Goal: Information Seeking & Learning: Learn about a topic

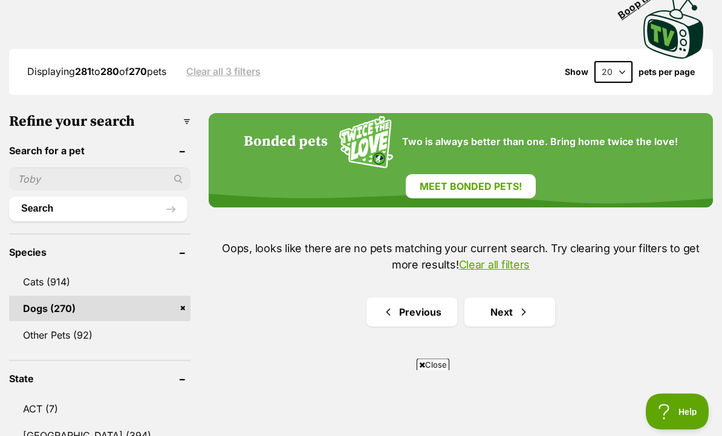
scroll to position [281, 0]
click at [43, 313] on link "Dogs (270)" at bounding box center [99, 308] width 181 height 25
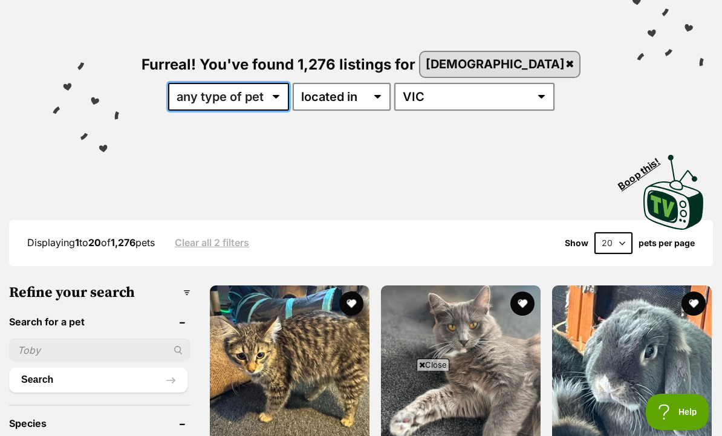
click at [289, 101] on select "any type of pet cats dogs other pets" at bounding box center [228, 97] width 121 height 28
select select "Dogs"
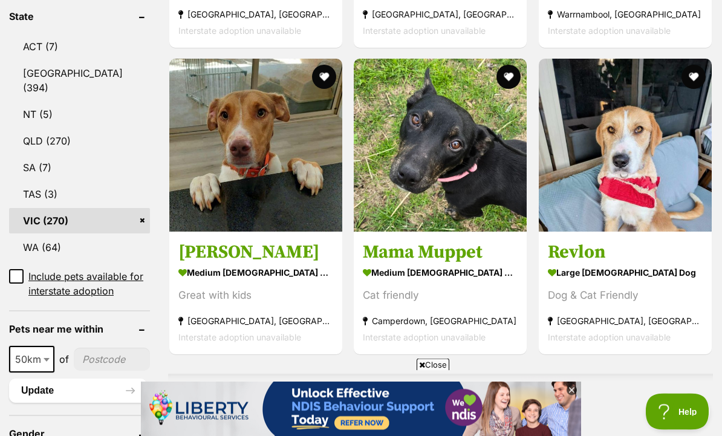
scroll to position [643, 0]
click at [586, 304] on section "large female Dog Dog & Cat Friendly Melbourne, VIC Interstate adoption unavaila…" at bounding box center [625, 305] width 155 height 82
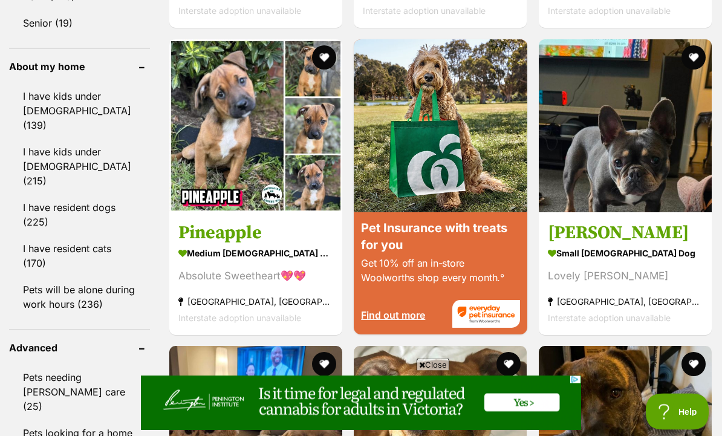
scroll to position [1393, 0]
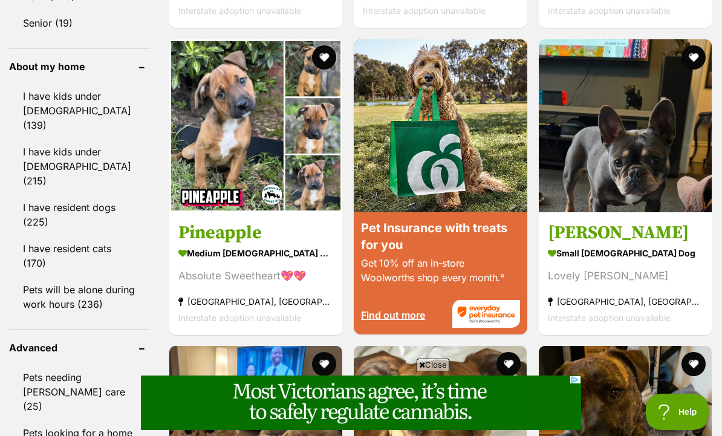
click at [180, 308] on section "medium female Dog Absolute Sweetheart💖💖 Mill Park, VIC Interstate adoption unav…" at bounding box center [255, 285] width 155 height 82
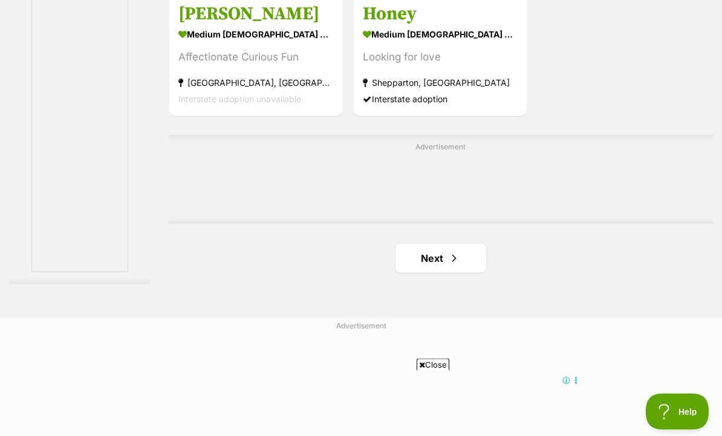
scroll to position [2645, 0]
click at [428, 273] on link "Next" at bounding box center [440, 258] width 91 height 29
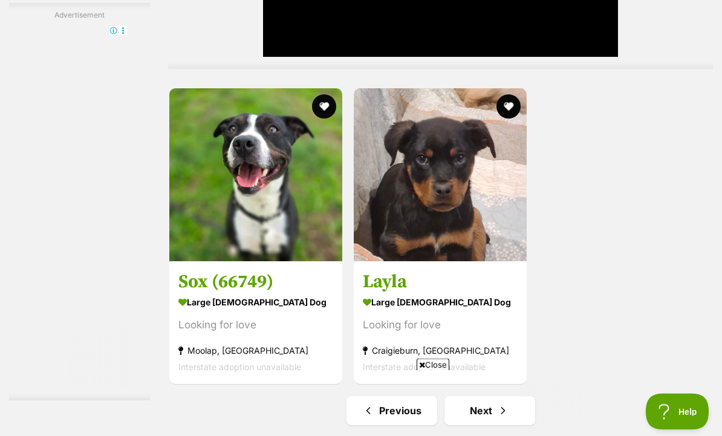
scroll to position [2638, 0]
click at [383, 293] on h3 "Layla" at bounding box center [440, 281] width 155 height 23
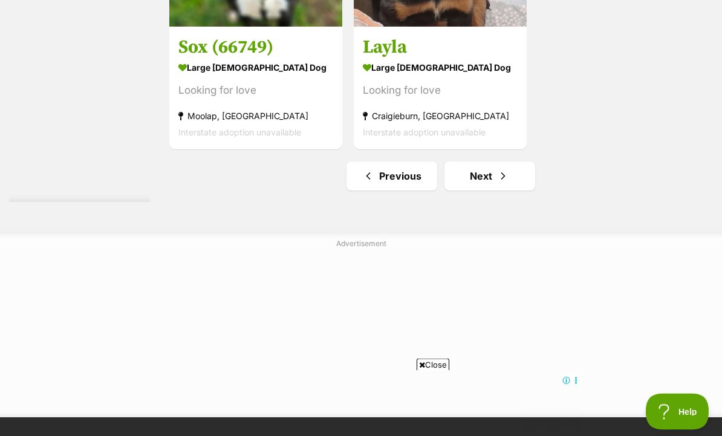
scroll to position [2857, 0]
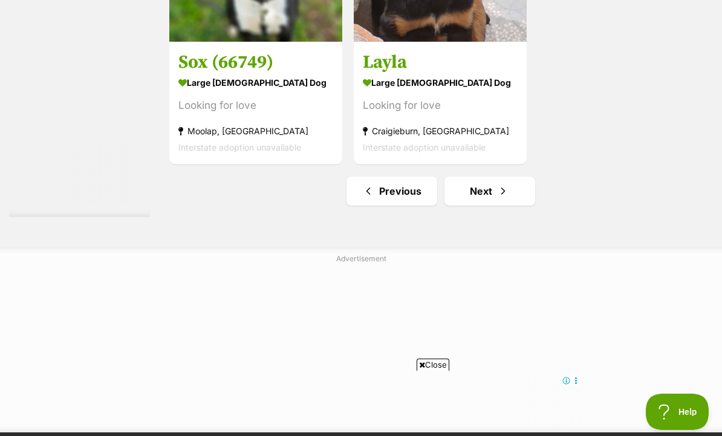
click at [475, 206] on link "Next" at bounding box center [489, 191] width 91 height 29
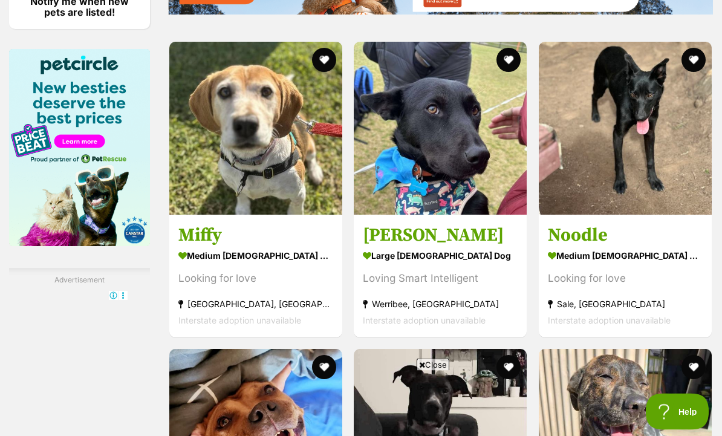
scroll to position [1922, 0]
click at [377, 324] on section "large [DEMOGRAPHIC_DATA] Dog Loving Smart Intelligent [GEOGRAPHIC_DATA], [GEOGR…" at bounding box center [440, 287] width 155 height 82
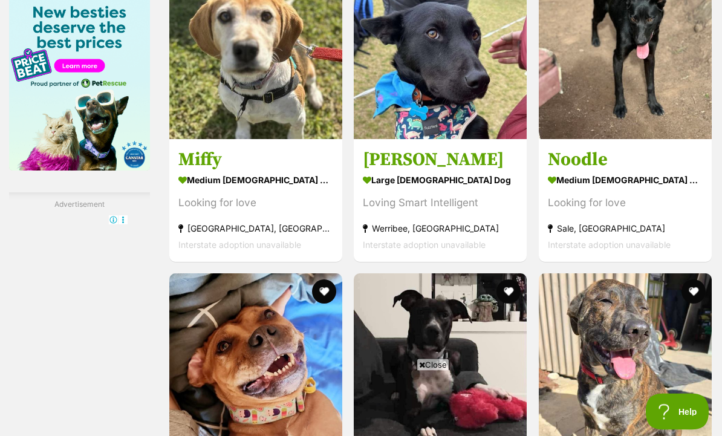
scroll to position [1998, 0]
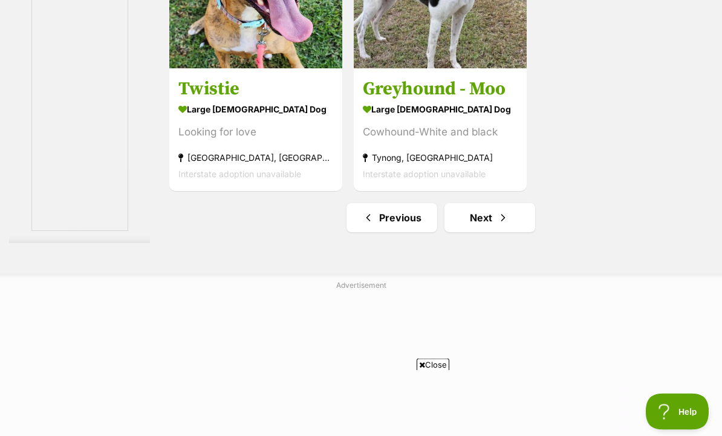
scroll to position [2944, 0]
click at [497, 225] on span "Next page" at bounding box center [503, 217] width 12 height 15
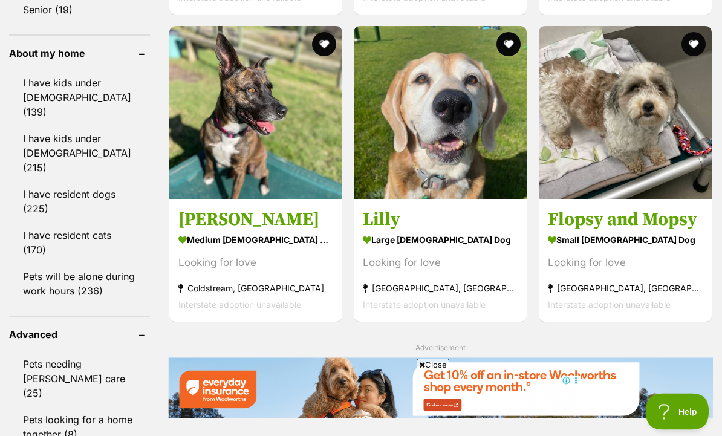
scroll to position [1406, 0]
click at [380, 248] on strong "large female Dog" at bounding box center [440, 239] width 155 height 18
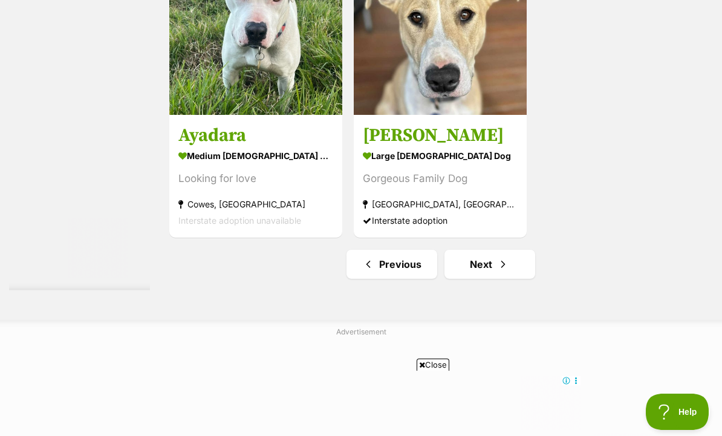
scroll to position [2806, 0]
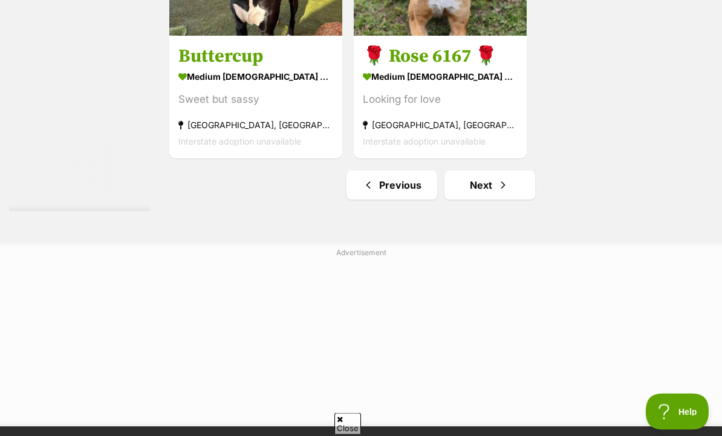
scroll to position [2863, 0]
click at [471, 200] on link "Next" at bounding box center [489, 185] width 91 height 29
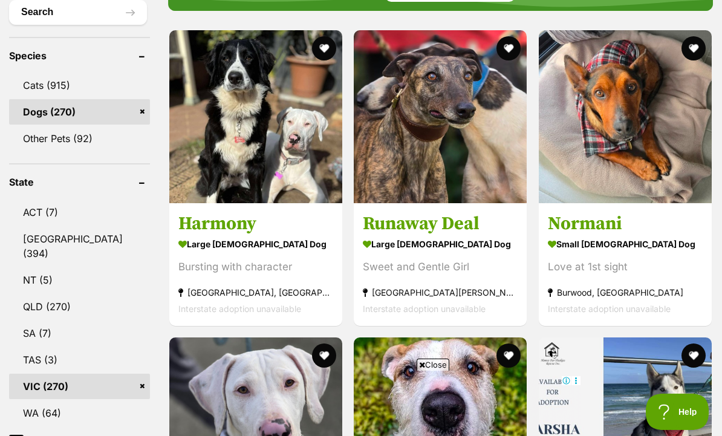
click at [622, 265] on section "small female Dog Love at 1st sight Burwood, VIC Interstate adoption unavailable" at bounding box center [625, 276] width 155 height 82
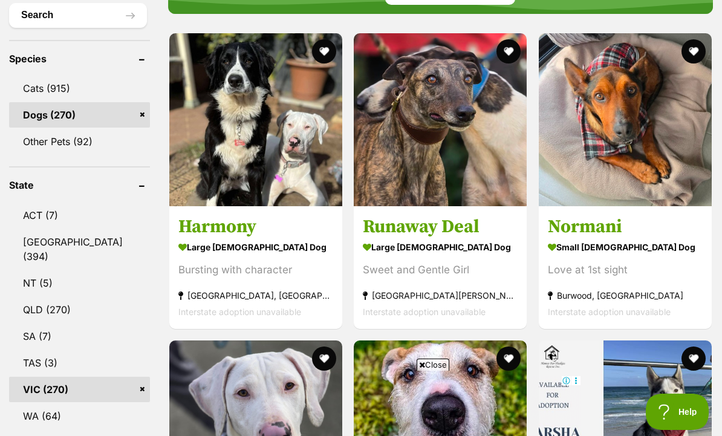
scroll to position [473, 0]
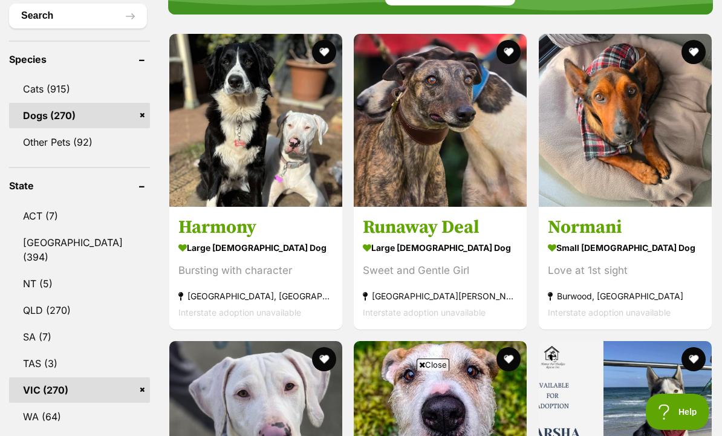
click at [696, 54] on button "favourite" at bounding box center [693, 52] width 24 height 24
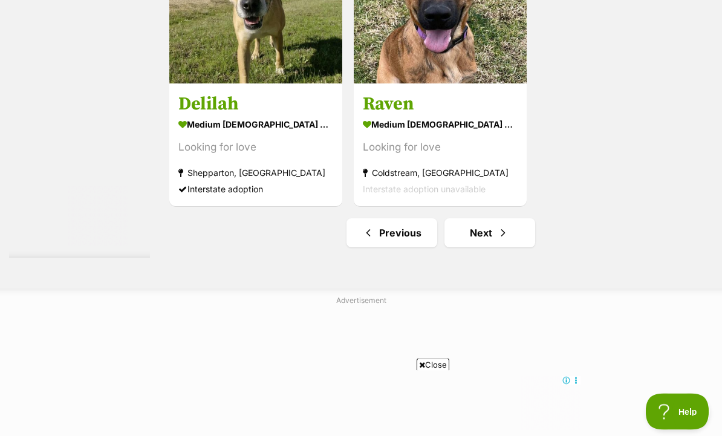
scroll to position [2783, 0]
click at [477, 247] on link "Next" at bounding box center [489, 232] width 91 height 29
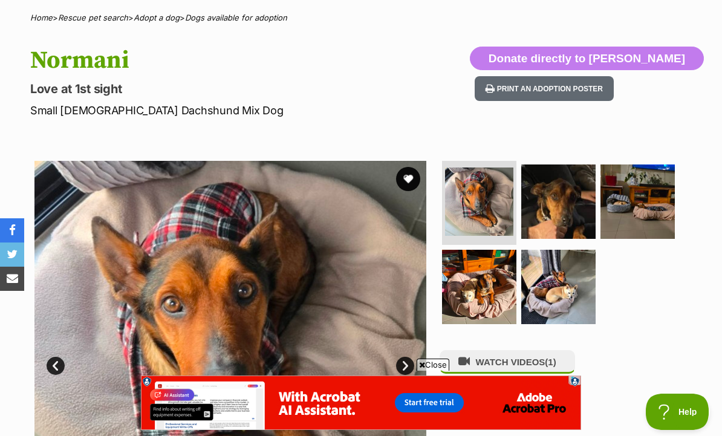
click at [562, 203] on img at bounding box center [558, 201] width 74 height 74
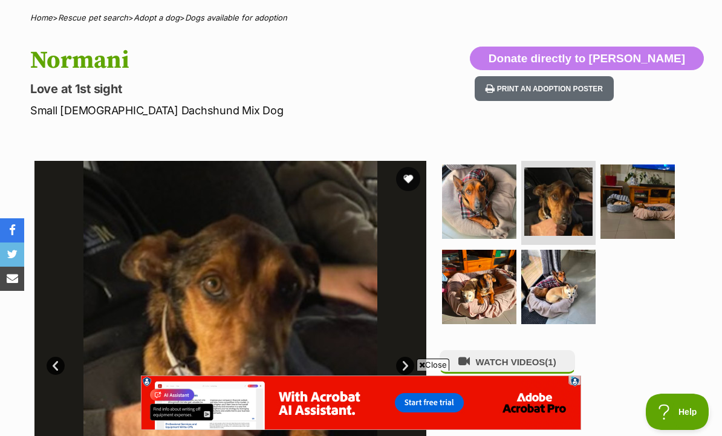
click at [653, 204] on img at bounding box center [637, 201] width 74 height 74
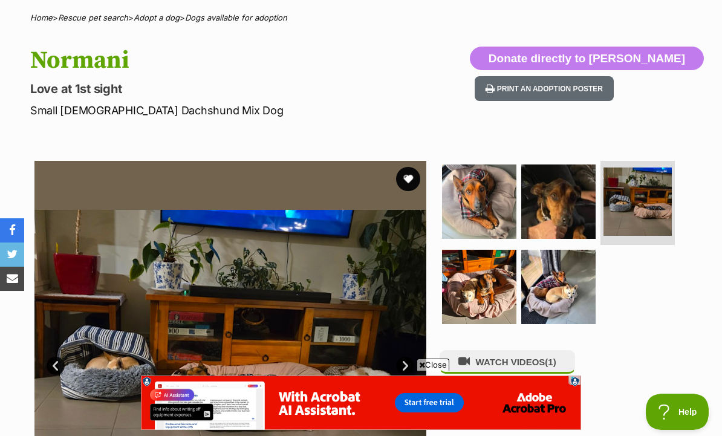
click at [493, 298] on img at bounding box center [479, 287] width 74 height 74
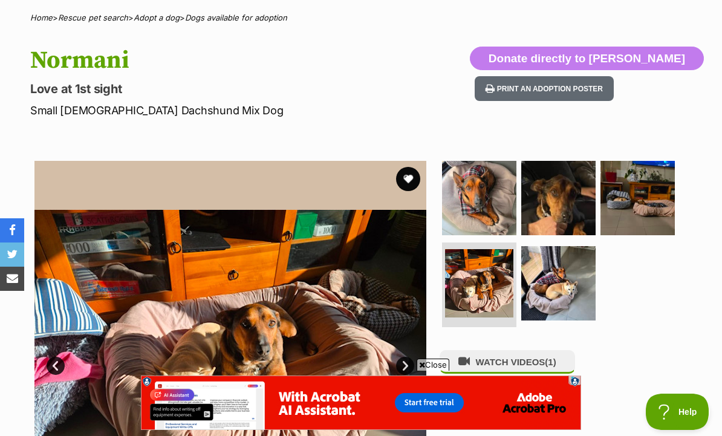
click at [565, 285] on img at bounding box center [558, 283] width 74 height 74
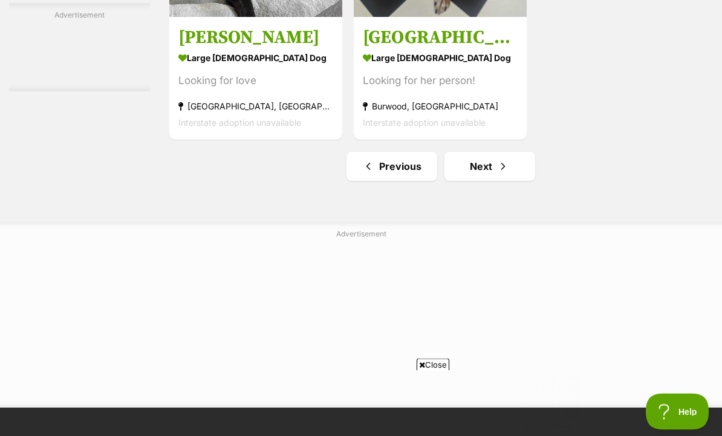
scroll to position [2737, 0]
click at [472, 181] on link "Next" at bounding box center [489, 166] width 91 height 29
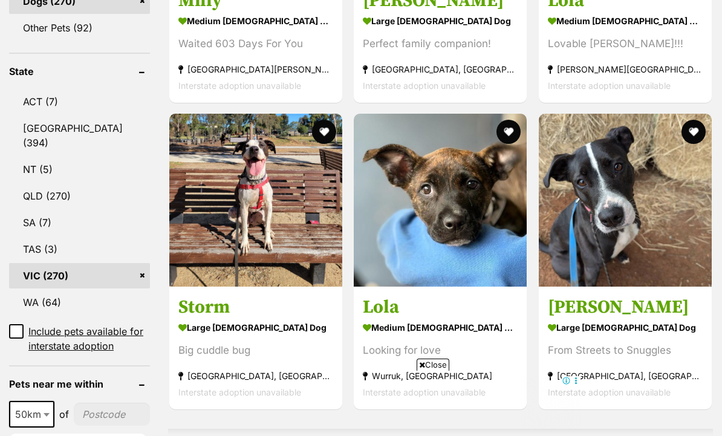
click at [380, 247] on img at bounding box center [440, 200] width 173 height 173
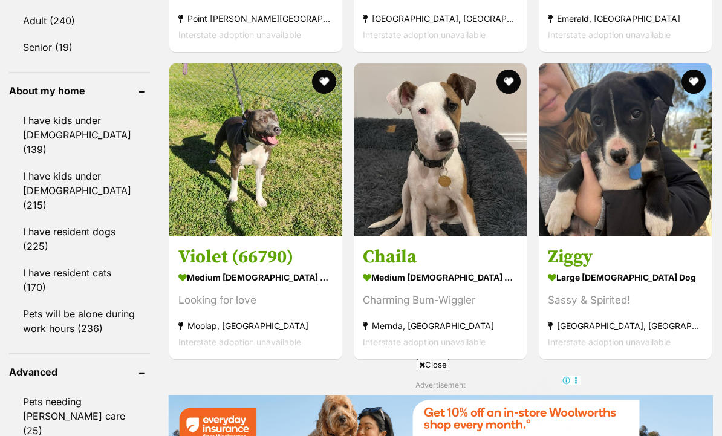
scroll to position [1371, 0]
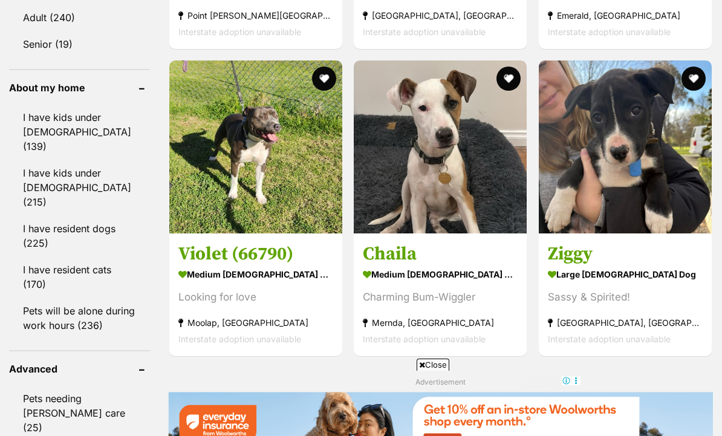
click at [630, 282] on strong "large female Dog" at bounding box center [625, 274] width 155 height 18
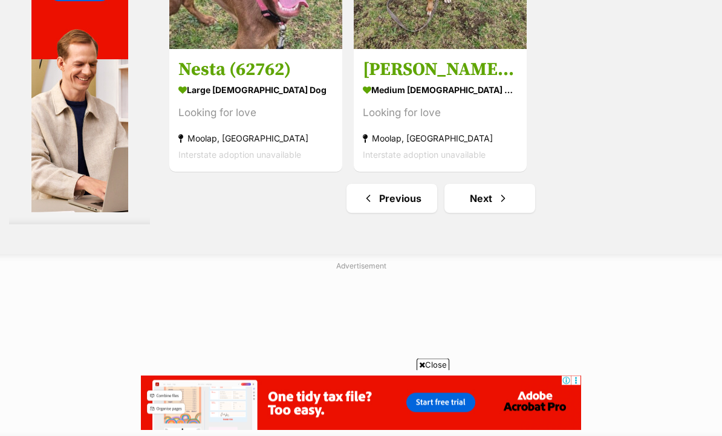
scroll to position [2705, 0]
click at [467, 213] on link "Next" at bounding box center [489, 198] width 91 height 29
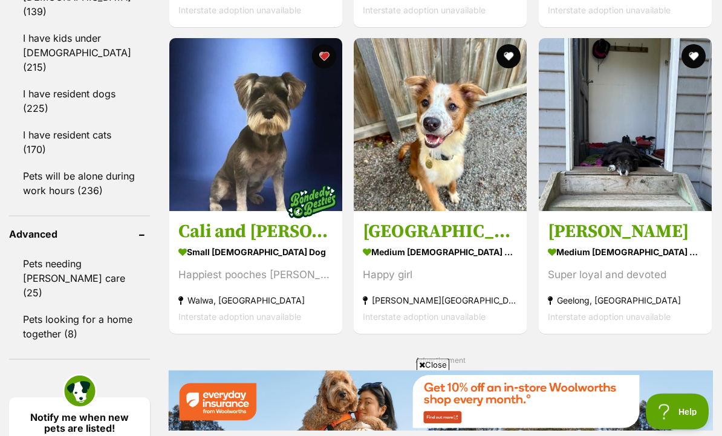
scroll to position [1508, 0]
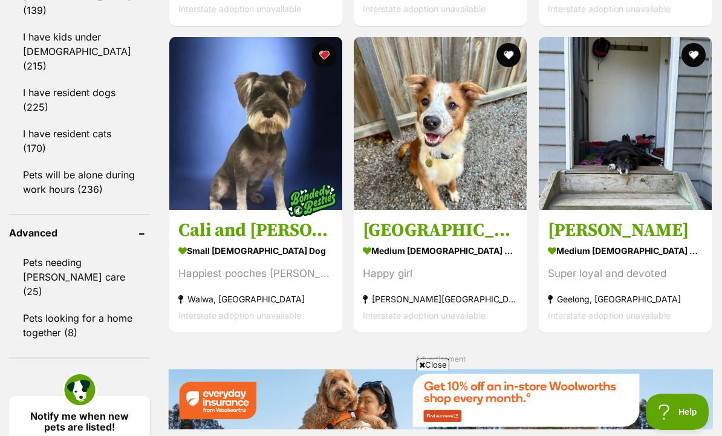
click at [382, 302] on section "medium female Dog Happy girl Armstrong Creek, VIC Interstate adoption unavailab…" at bounding box center [440, 283] width 155 height 82
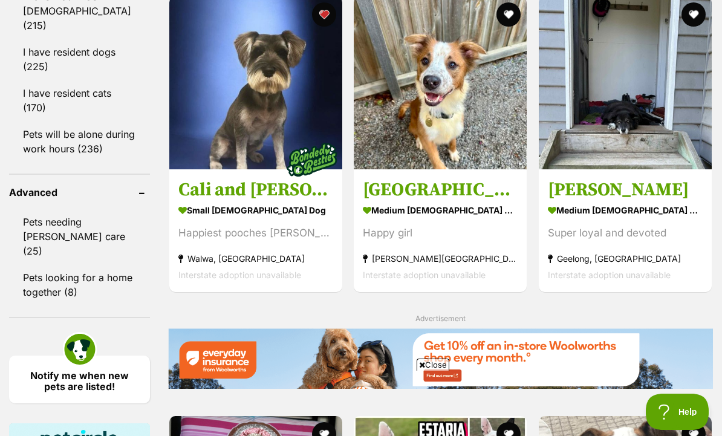
click at [497, 27] on button "favourite" at bounding box center [509, 14] width 24 height 24
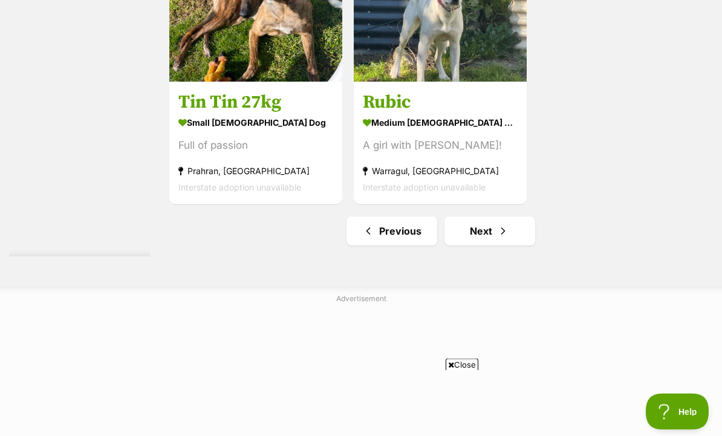
scroll to position [2786, 0]
click at [467, 245] on link "Next" at bounding box center [489, 230] width 91 height 29
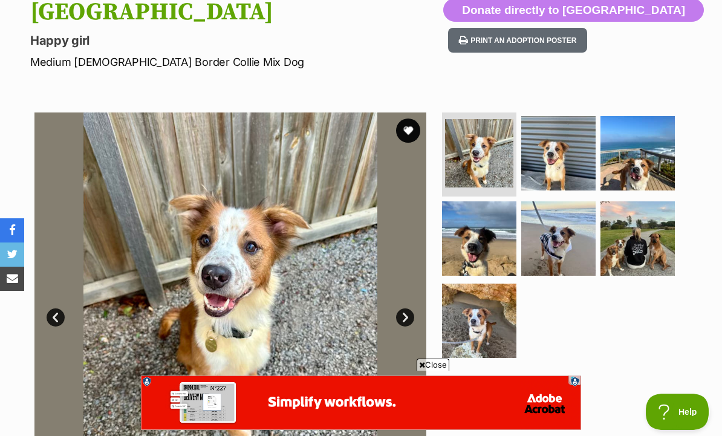
click at [567, 163] on img at bounding box center [558, 153] width 74 height 74
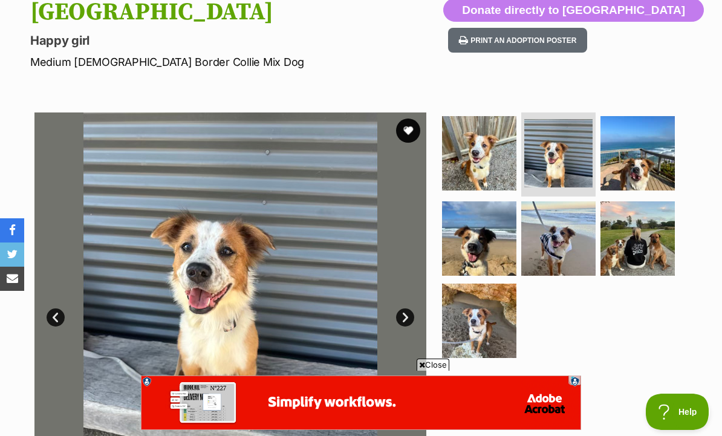
click at [652, 155] on img at bounding box center [637, 153] width 74 height 74
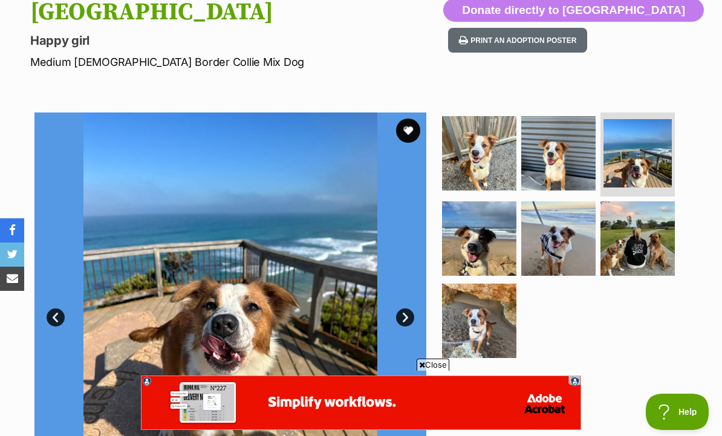
click at [494, 249] on img at bounding box center [479, 238] width 74 height 74
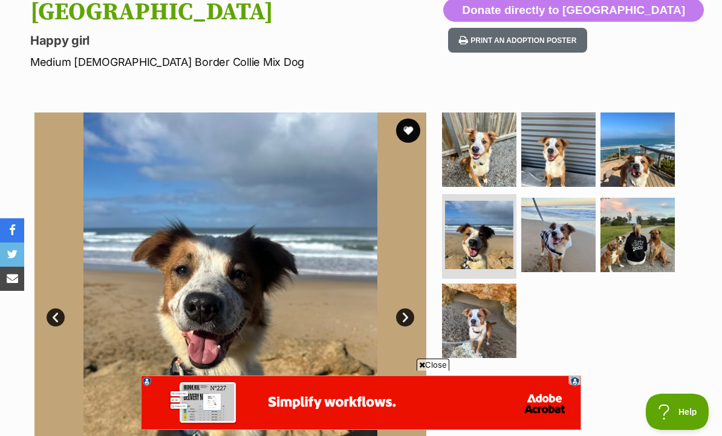
click at [567, 227] on img at bounding box center [558, 235] width 74 height 74
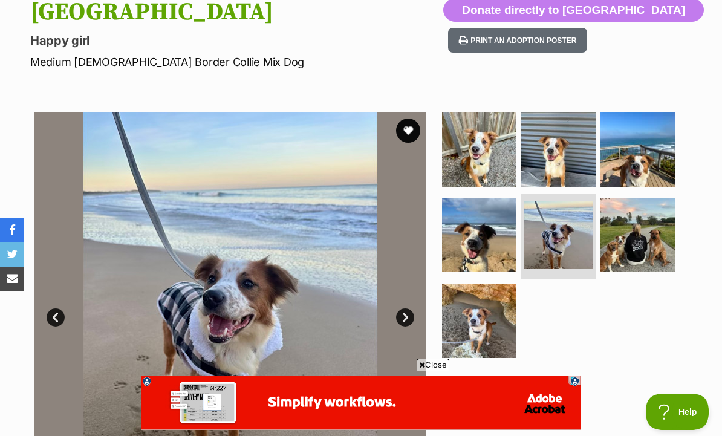
click at [650, 233] on img at bounding box center [637, 235] width 74 height 74
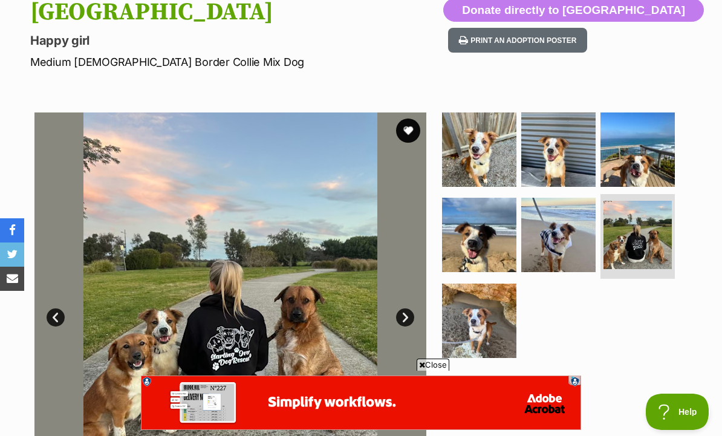
click at [488, 329] on img at bounding box center [479, 321] width 74 height 74
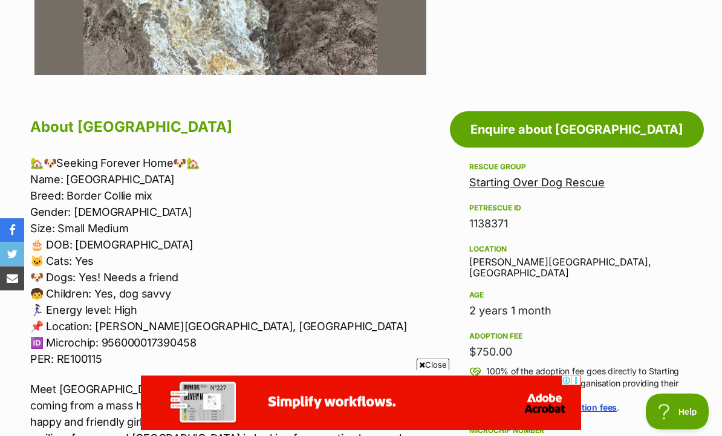
scroll to position [559, 0]
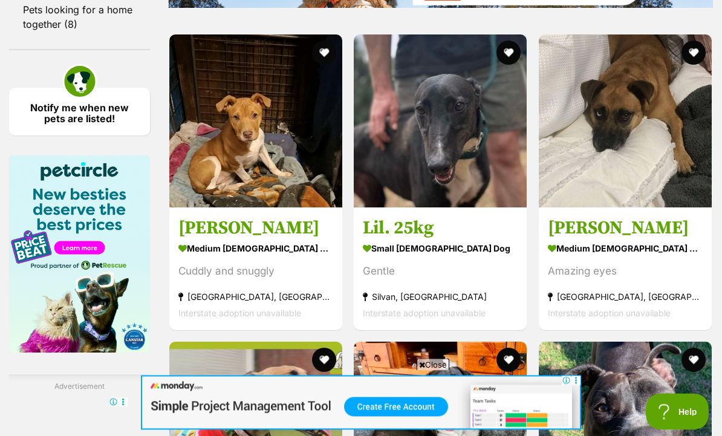
scroll to position [1817, 0]
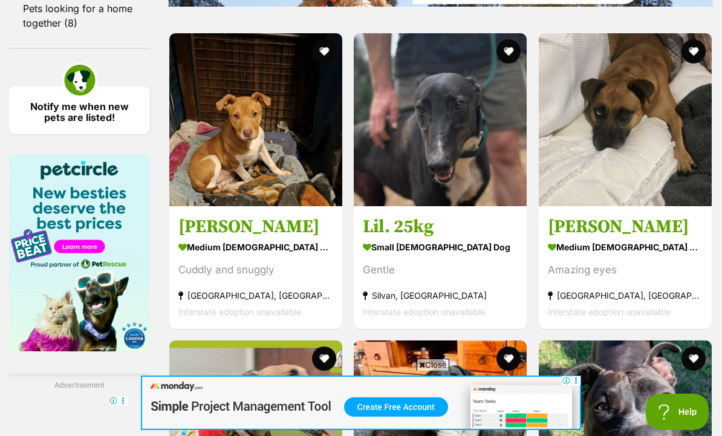
click at [187, 256] on strong "medium [DEMOGRAPHIC_DATA] Dog" at bounding box center [255, 247] width 155 height 18
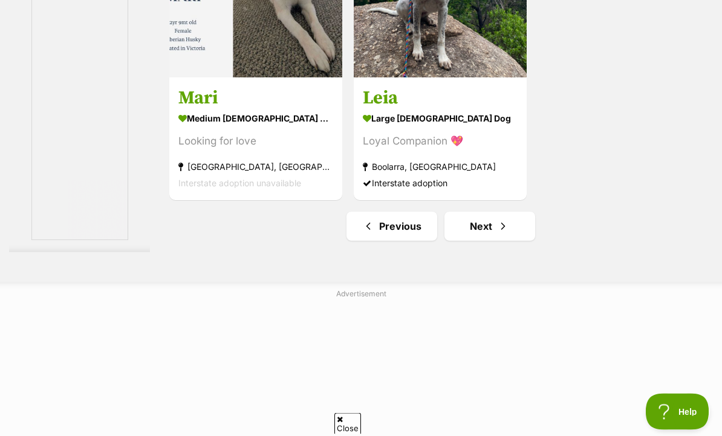
scroll to position [2676, 0]
click at [476, 240] on link "Next" at bounding box center [489, 225] width 91 height 29
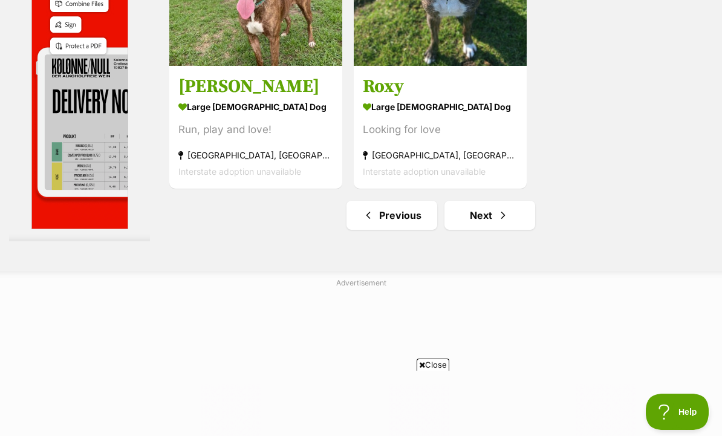
click at [497, 223] on span "Next page" at bounding box center [503, 215] width 12 height 15
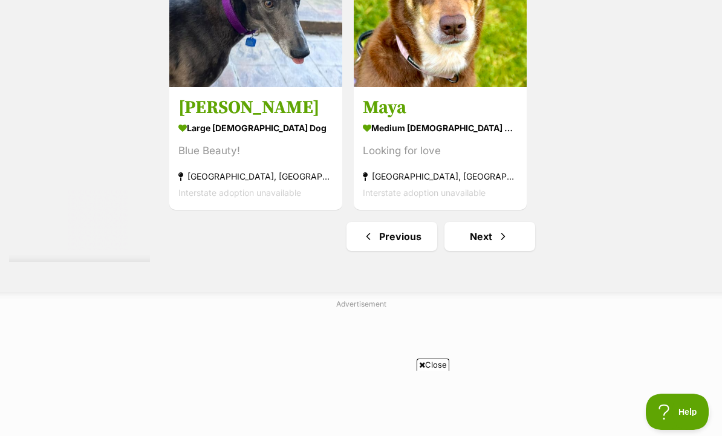
click at [497, 244] on span "Next page" at bounding box center [503, 236] width 12 height 15
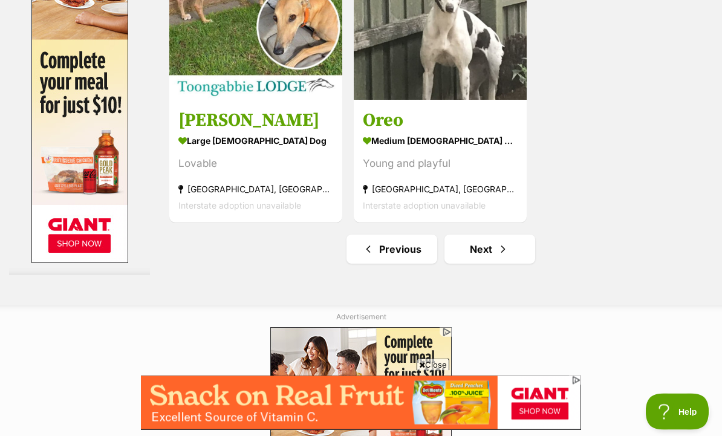
scroll to position [2654, 0]
click at [497, 256] on span "Next page" at bounding box center [503, 249] width 12 height 15
